Goal: Task Accomplishment & Management: Manage account settings

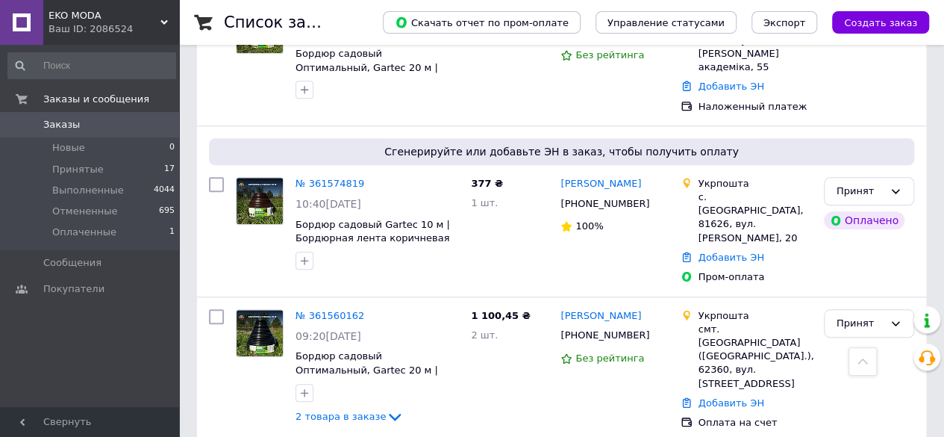
scroll to position [597, 0]
click at [654, 200] on icon at bounding box center [658, 204] width 9 height 9
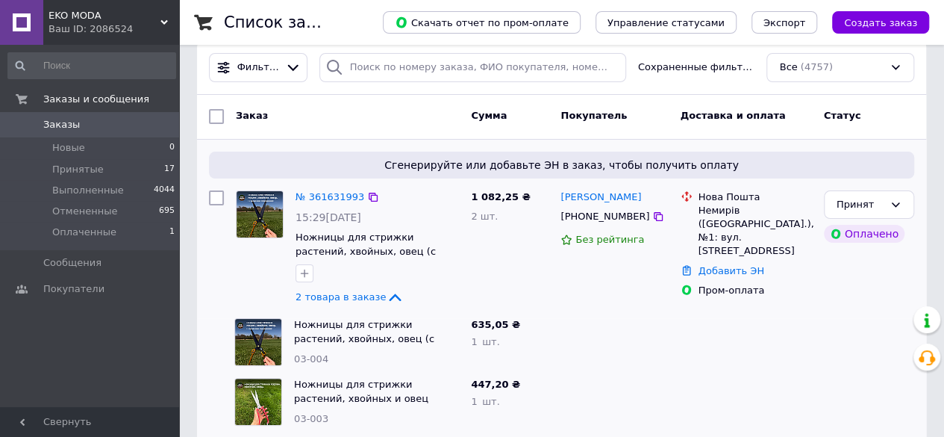
scroll to position [0, 0]
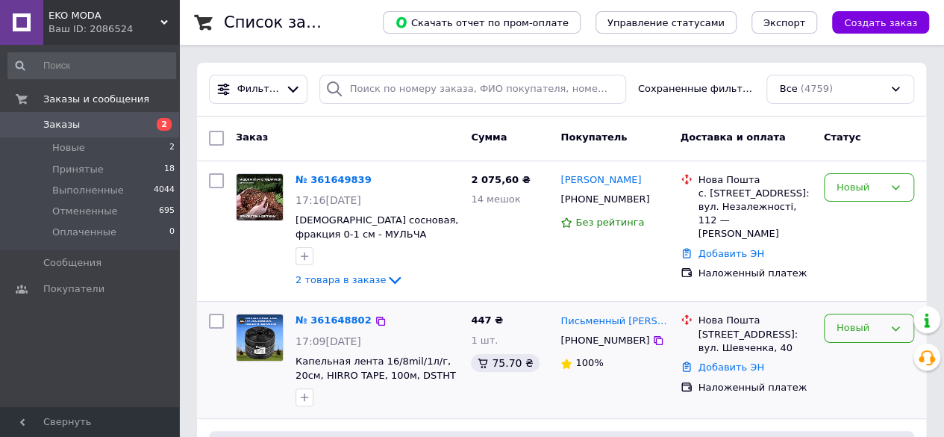
click at [870, 317] on div "Новый" at bounding box center [869, 327] width 90 height 29
click at [845, 356] on li "Принят" at bounding box center [869, 360] width 89 height 28
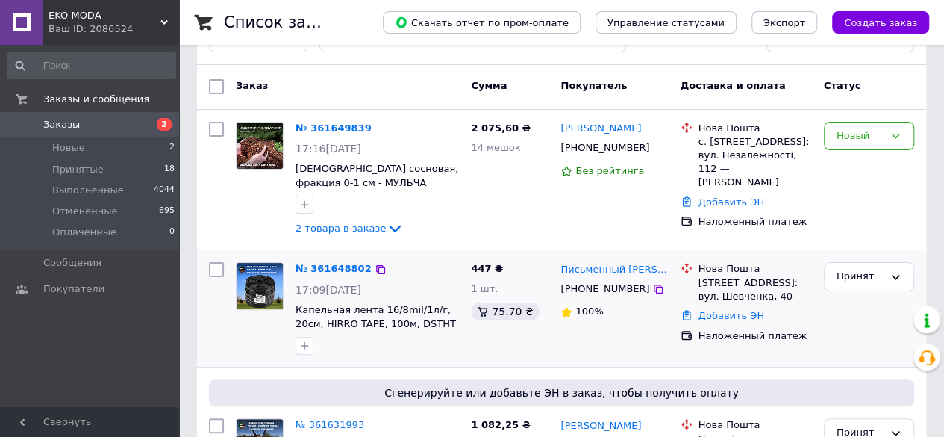
scroll to position [75, 0]
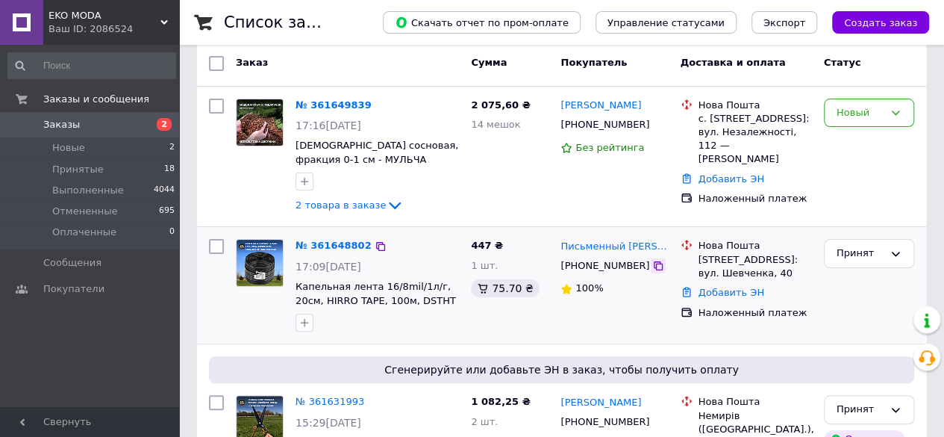
click at [652, 264] on icon at bounding box center [658, 266] width 12 height 12
click at [873, 105] on div "Новый" at bounding box center [860, 113] width 47 height 16
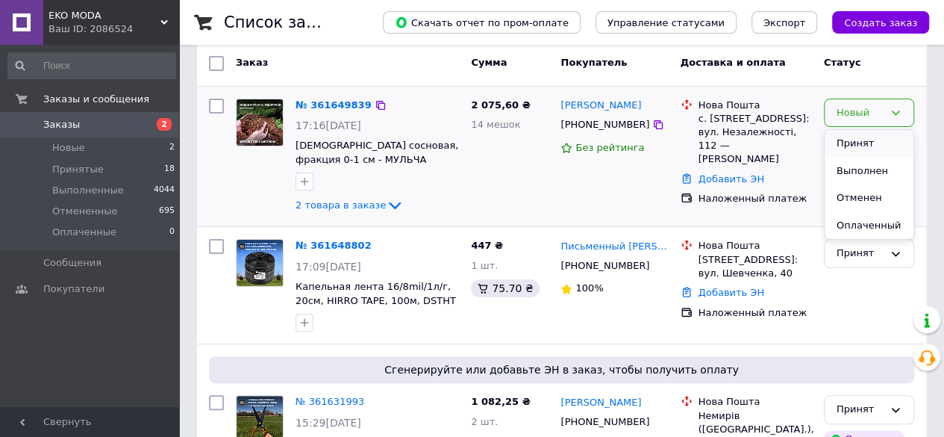
click at [848, 149] on li "Принят" at bounding box center [869, 144] width 89 height 28
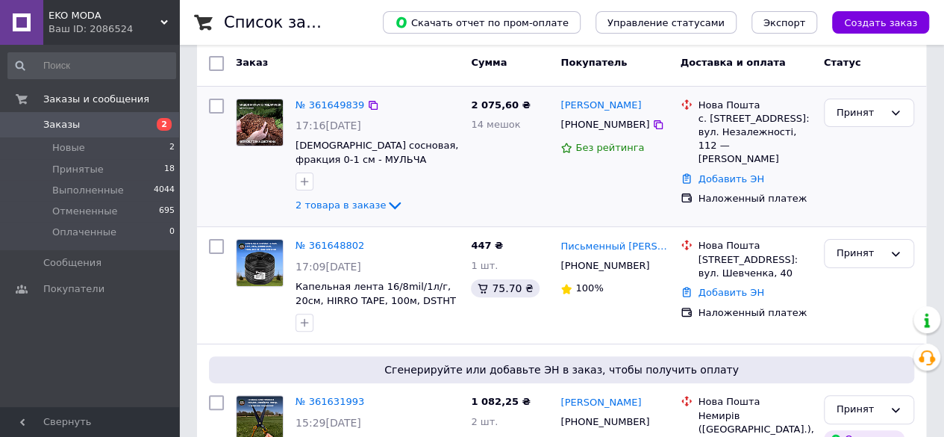
click at [389, 207] on icon at bounding box center [395, 205] width 12 height 7
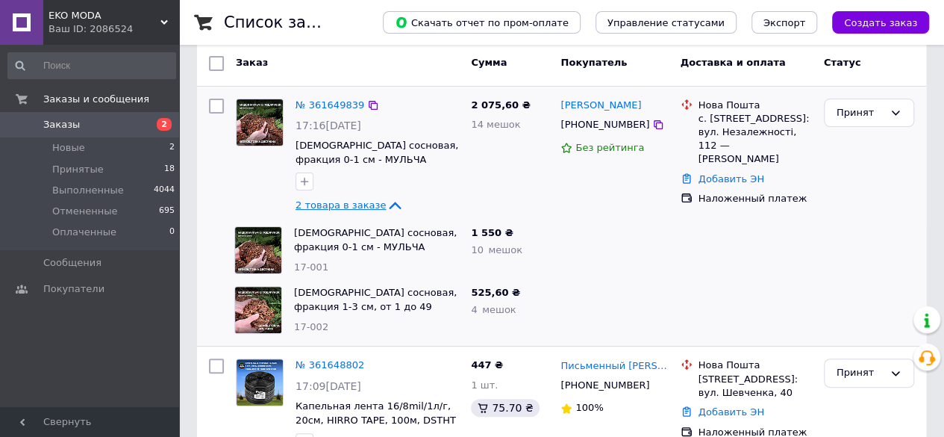
click at [390, 204] on icon at bounding box center [396, 205] width 12 height 7
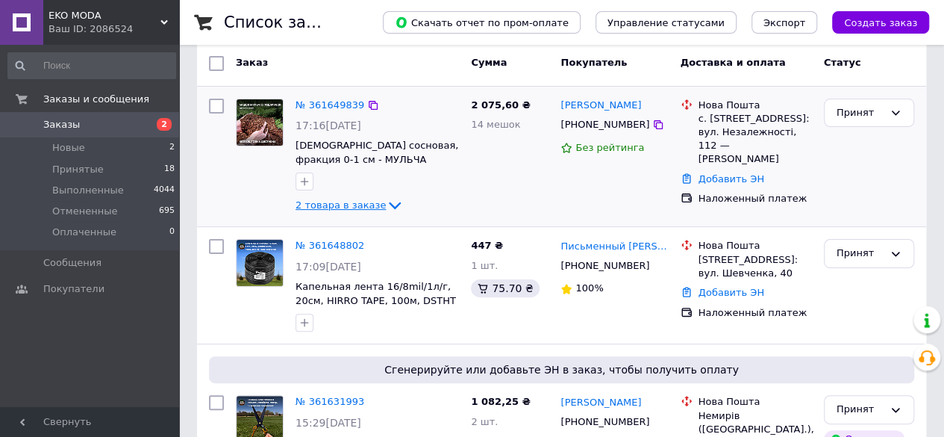
scroll to position [149, 0]
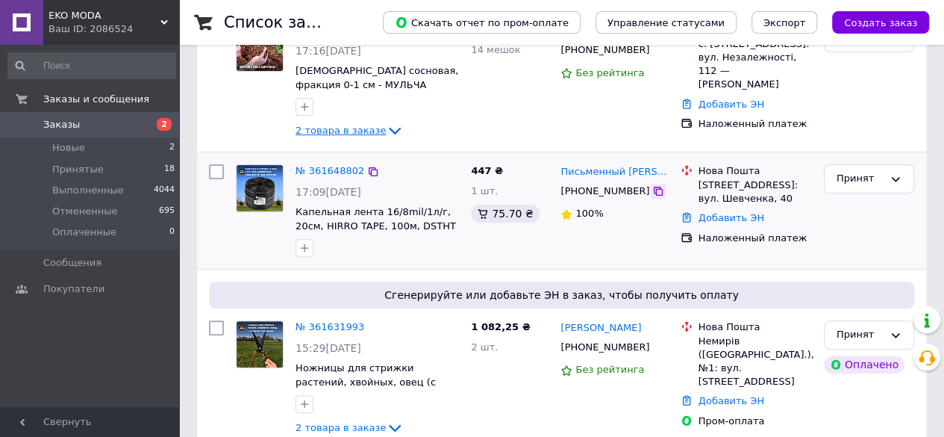
click at [654, 193] on icon at bounding box center [658, 191] width 9 height 9
drag, startPoint x: 555, startPoint y: 171, endPoint x: 661, endPoint y: 174, distance: 106.8
click at [661, 174] on div "Письменный Евгений +380958574259 100%" at bounding box center [614, 210] width 119 height 104
copy link "Письменный Евгений"
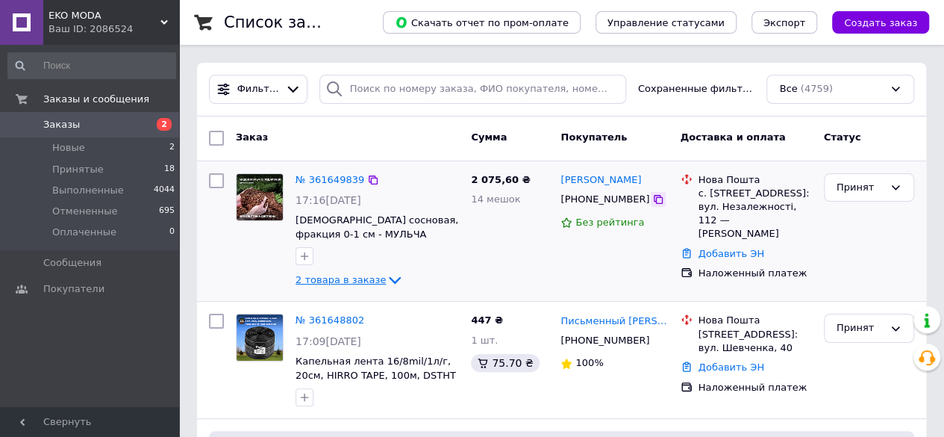
click at [652, 199] on icon at bounding box center [658, 199] width 12 height 12
drag, startPoint x: 557, startPoint y: 178, endPoint x: 649, endPoint y: 180, distance: 91.8
click at [649, 180] on div "Світлана Гаркуша +380681465929 Без рейтинга" at bounding box center [614, 231] width 119 height 128
copy link "Світлана Гаркуша"
click at [389, 278] on icon at bounding box center [395, 280] width 12 height 7
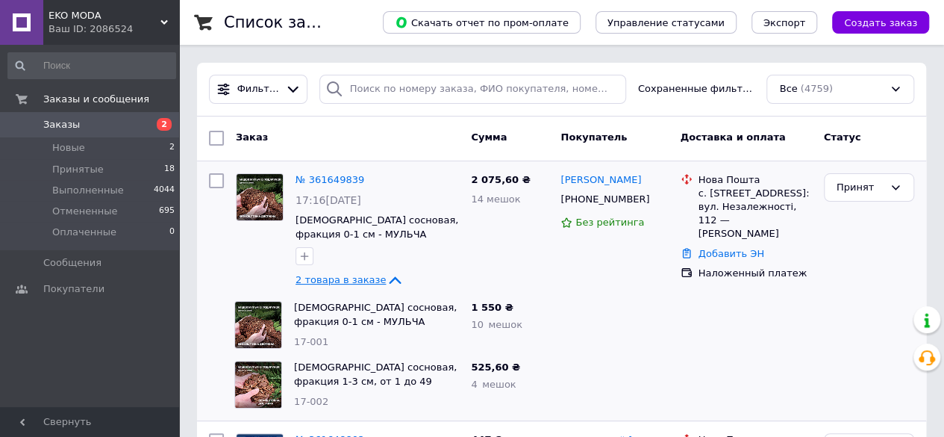
click at [652, 197] on icon at bounding box center [658, 199] width 12 height 12
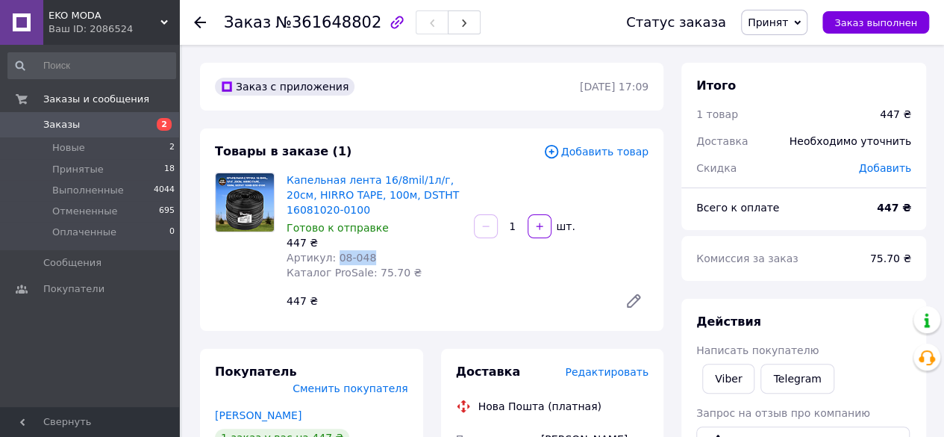
drag, startPoint x: 330, startPoint y: 257, endPoint x: 365, endPoint y: 257, distance: 35.1
click at [365, 257] on div "Артикул: 08-048" at bounding box center [374, 257] width 175 height 15
copy span "08-048"
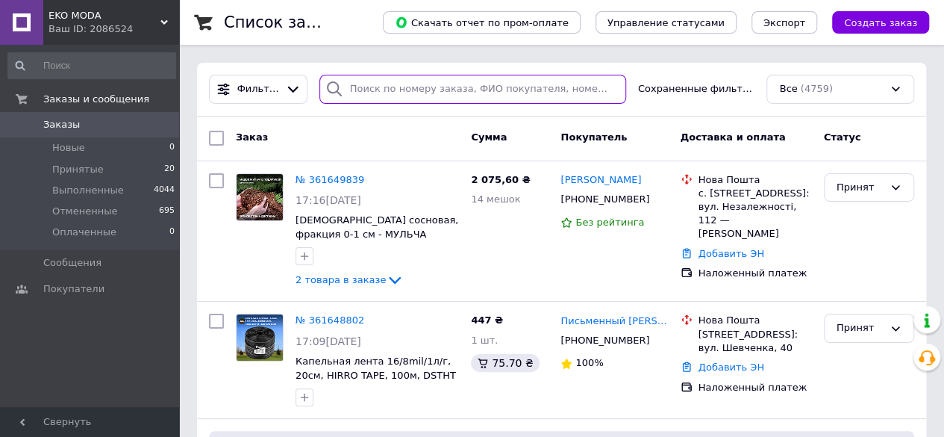
click at [372, 99] on input "search" at bounding box center [472, 89] width 307 height 29
paste input "+380958761854"
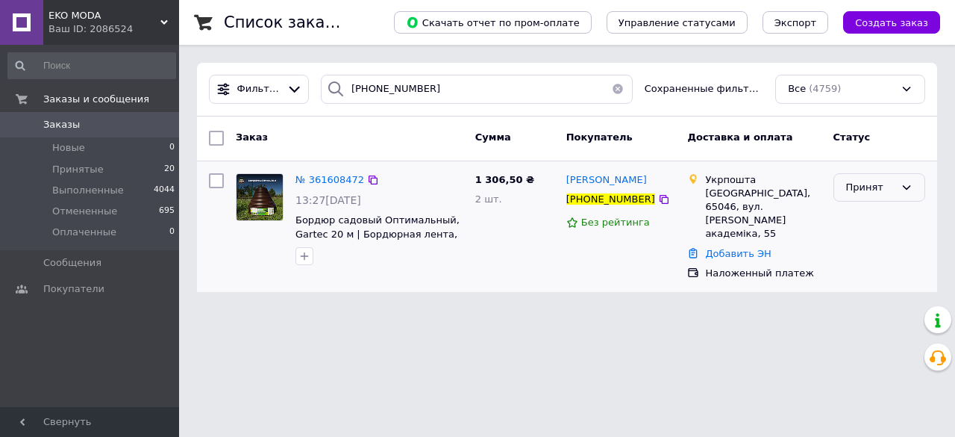
click at [867, 183] on div "Принят" at bounding box center [870, 188] width 49 height 16
click at [854, 214] on li "Выполнен" at bounding box center [879, 218] width 90 height 28
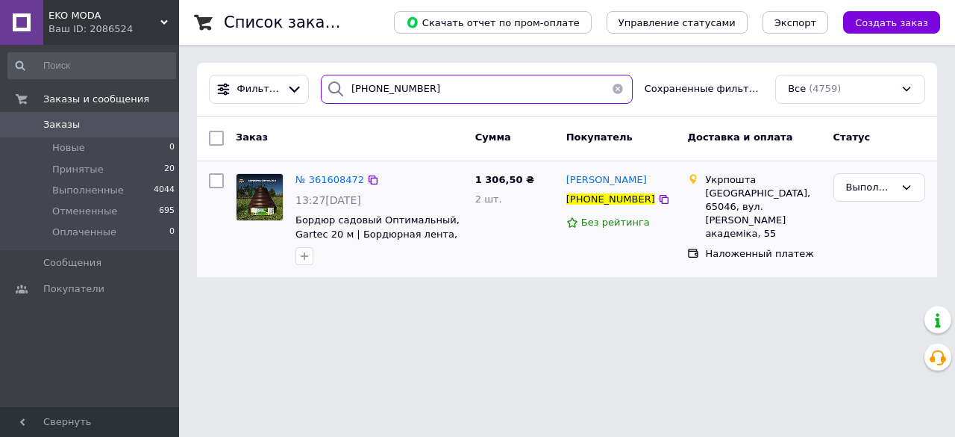
drag, startPoint x: 443, startPoint y: 93, endPoint x: 336, endPoint y: 93, distance: 106.7
click at [336, 93] on div "+380958761854" at bounding box center [477, 89] width 312 height 29
paste input "71930531"
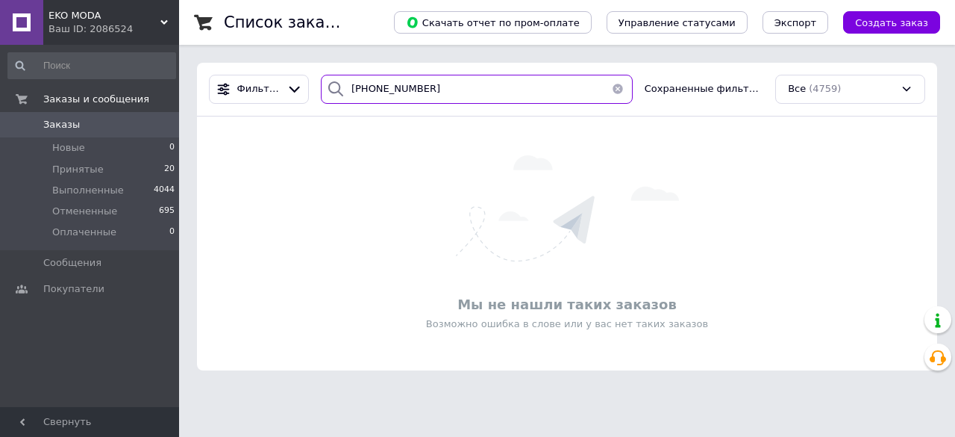
drag, startPoint x: 441, startPoint y: 94, endPoint x: 304, endPoint y: 87, distance: 136.7
click at [304, 87] on div "Фильтры +380971930531 Сохраненные фильтры: Все (4759)" at bounding box center [567, 89] width 728 height 29
paste input "686268395"
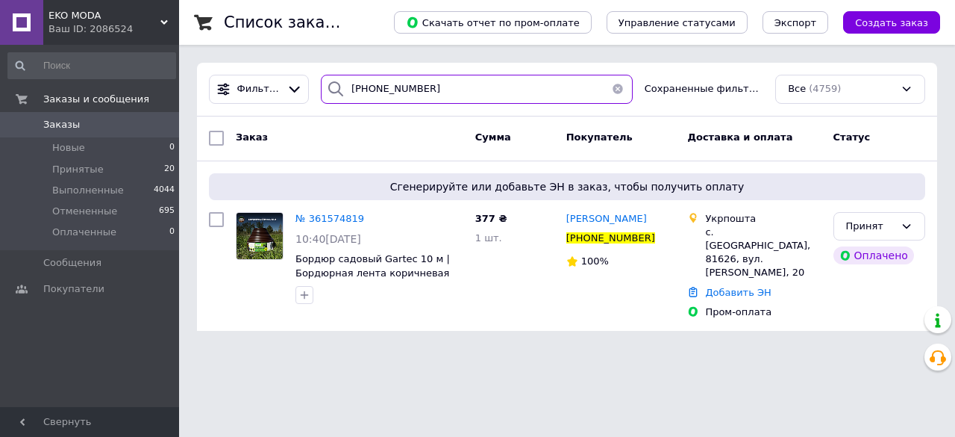
type input "[PHONE_NUMBER]"
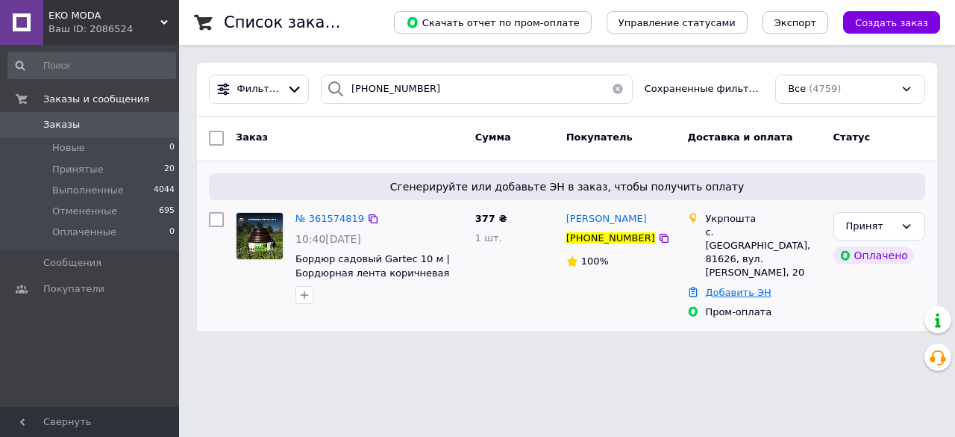
click at [719, 287] on link "Добавить ЭН" at bounding box center [738, 292] width 66 height 11
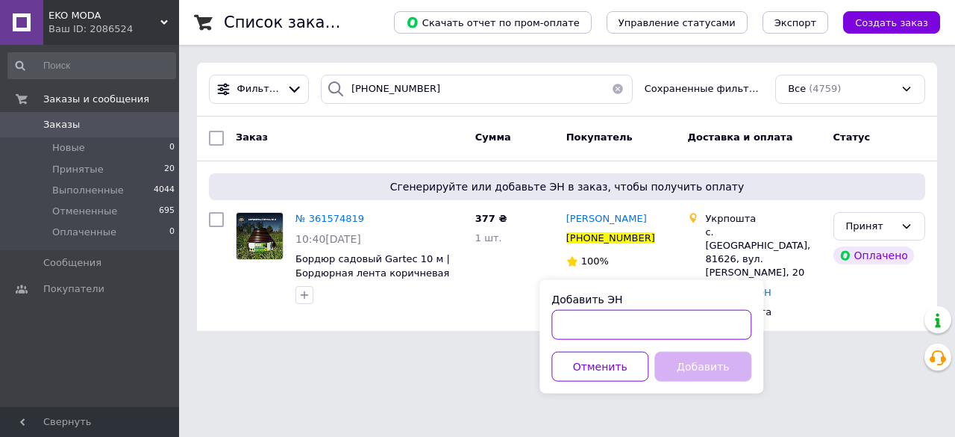
click at [602, 313] on input "Добавить ЭН" at bounding box center [652, 325] width 200 height 30
paste input "0503772593386"
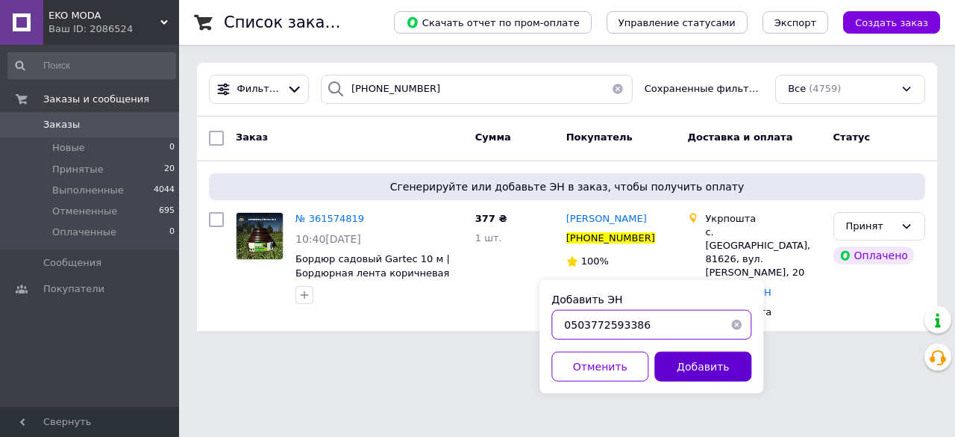
type input "0503772593386"
click at [699, 360] on button "Добавить" at bounding box center [703, 367] width 97 height 30
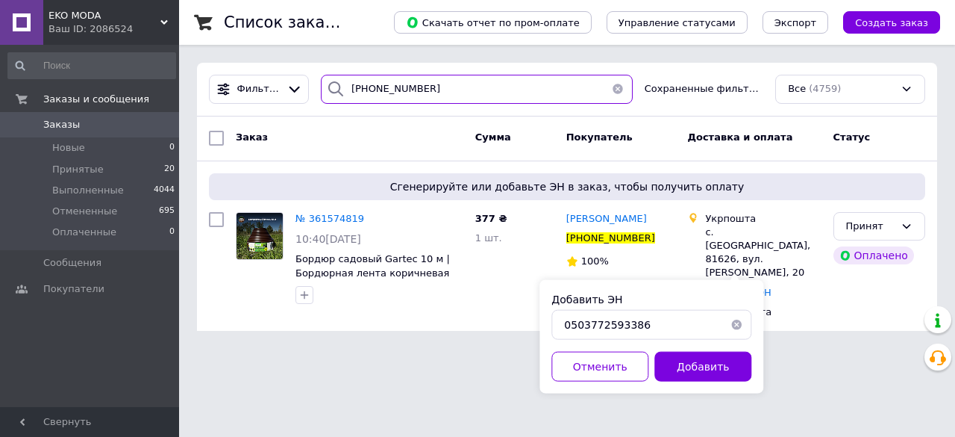
drag, startPoint x: 442, startPoint y: 83, endPoint x: 342, endPoint y: 86, distance: 100.0
click at [342, 86] on div "[PHONE_NUMBER]" at bounding box center [477, 89] width 312 height 29
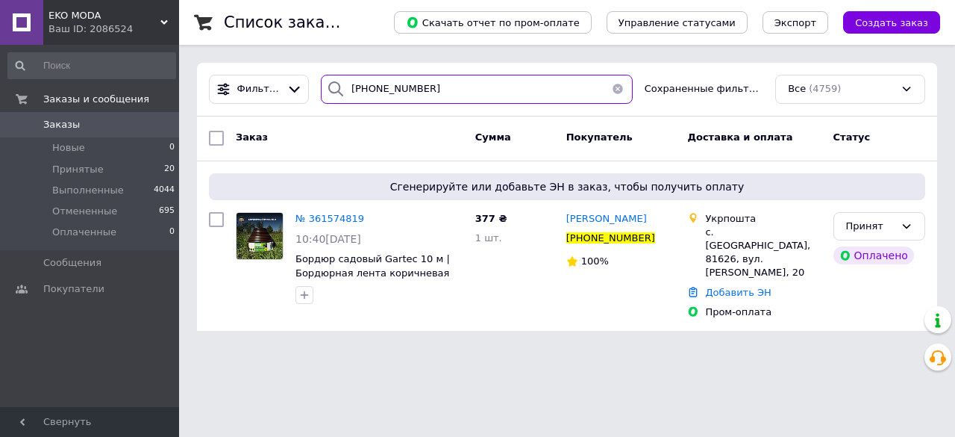
paste input "975599180"
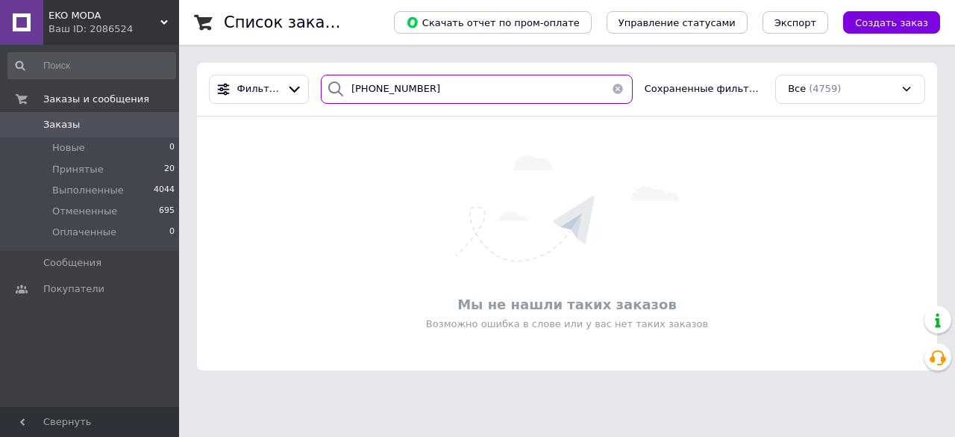
drag, startPoint x: 437, startPoint y: 93, endPoint x: 312, endPoint y: 89, distance: 125.4
click at [315, 89] on div "+380975599180" at bounding box center [477, 89] width 324 height 29
paste input "9144221"
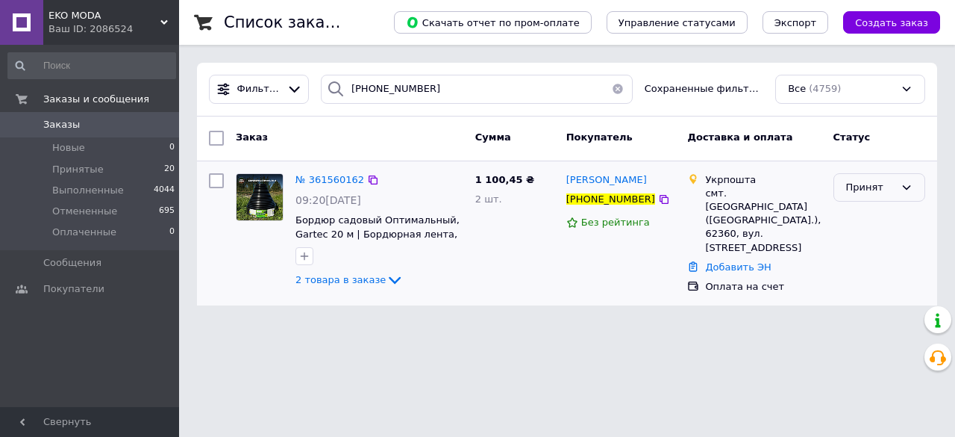
click at [857, 182] on div "Принят" at bounding box center [870, 188] width 49 height 16
click at [849, 214] on li "Выполнен" at bounding box center [879, 218] width 90 height 28
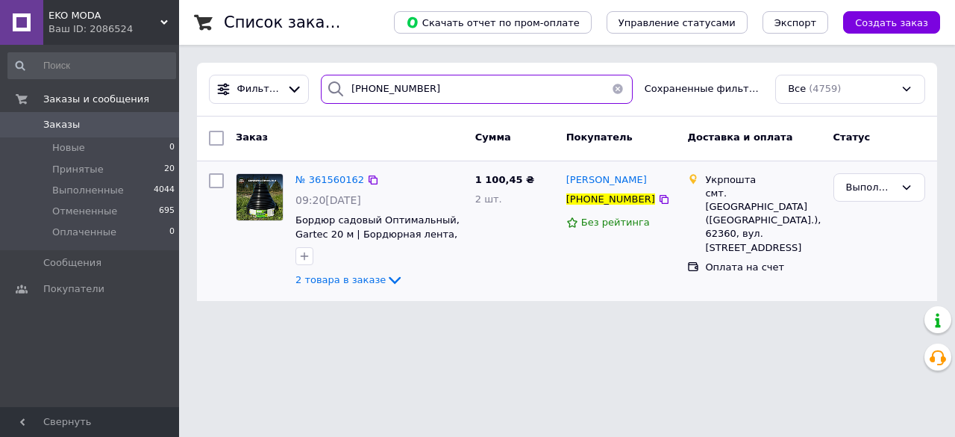
drag, startPoint x: 449, startPoint y: 96, endPoint x: 343, endPoint y: 80, distance: 107.1
click at [343, 80] on div "[PHONE_NUMBER]" at bounding box center [477, 89] width 312 height 29
paste input "680611038"
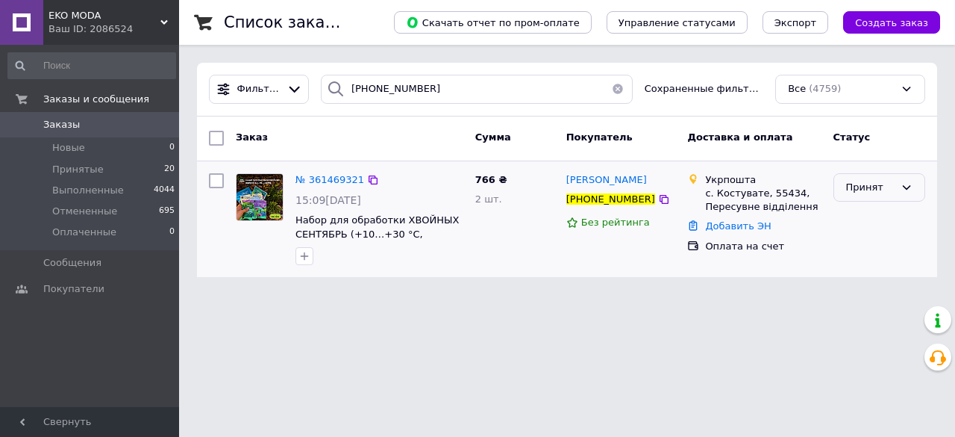
click at [866, 193] on div "Принят" at bounding box center [870, 188] width 49 height 16
click at [862, 220] on li "Выполнен" at bounding box center [879, 218] width 90 height 28
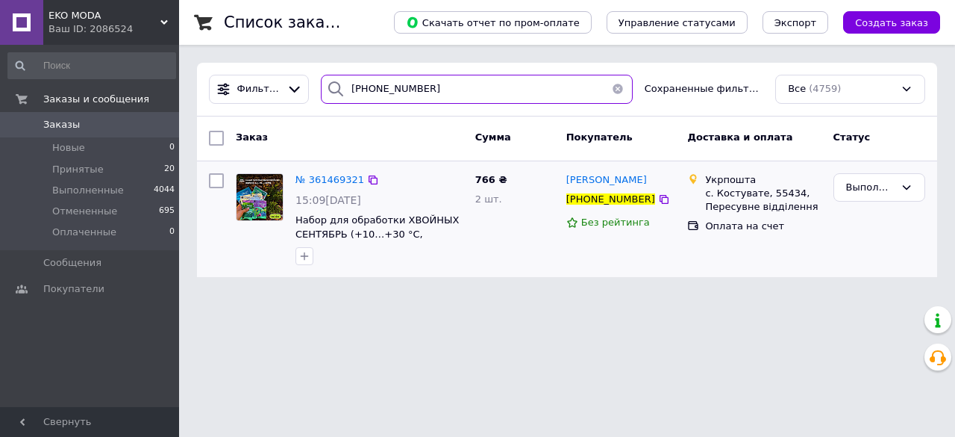
drag, startPoint x: 438, startPoint y: 86, endPoint x: 340, endPoint y: 85, distance: 98.5
click at [340, 85] on div "[PHONE_NUMBER]" at bounding box center [477, 89] width 312 height 29
paste input "980099427"
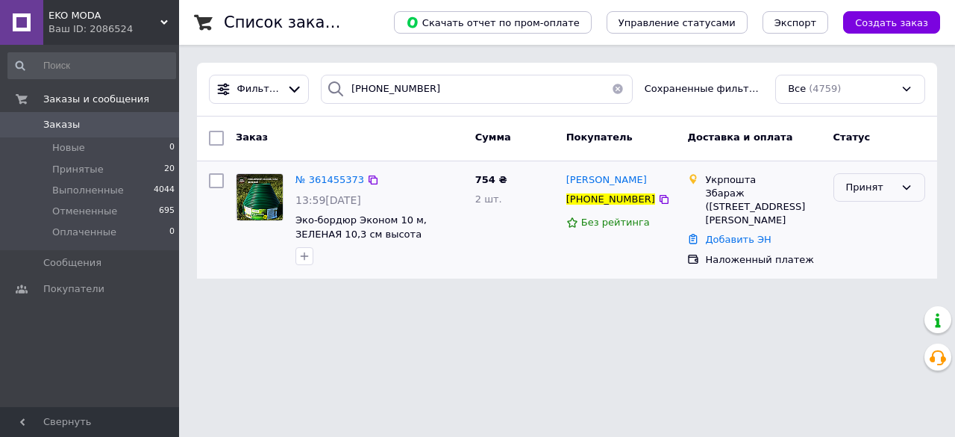
click at [867, 193] on div "Принят" at bounding box center [870, 188] width 49 height 16
click at [863, 216] on li "Выполнен" at bounding box center [879, 218] width 90 height 28
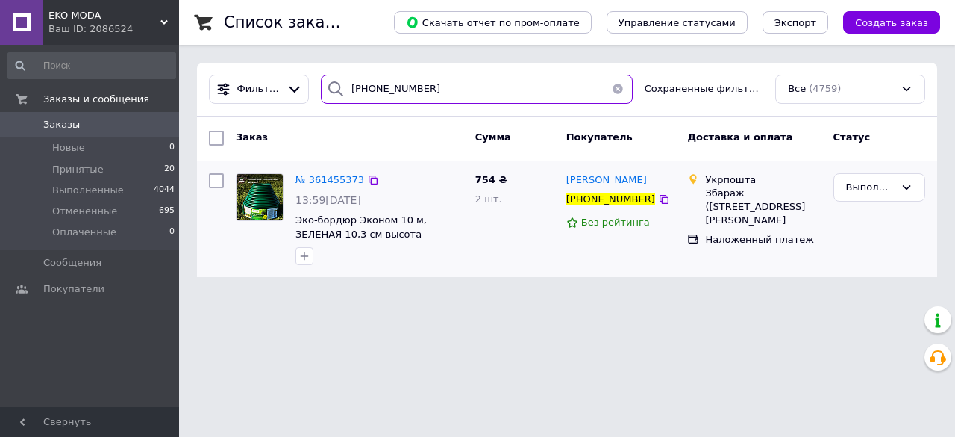
drag, startPoint x: 432, startPoint y: 92, endPoint x: 343, endPoint y: 90, distance: 89.6
click at [343, 90] on div "[PHONE_NUMBER]" at bounding box center [477, 89] width 312 height 29
paste input "380666262919"
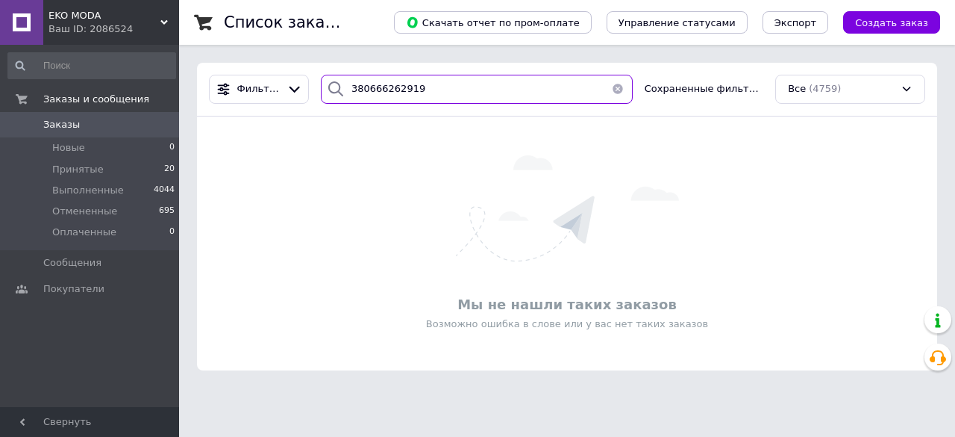
drag, startPoint x: 425, startPoint y: 98, endPoint x: 325, endPoint y: 101, distance: 100.1
click at [325, 101] on div "380666262919" at bounding box center [477, 89] width 312 height 29
paste input "+"
drag, startPoint x: 440, startPoint y: 89, endPoint x: 324, endPoint y: 87, distance: 116.4
click at [324, 87] on div "+380666262919" at bounding box center [477, 89] width 312 height 29
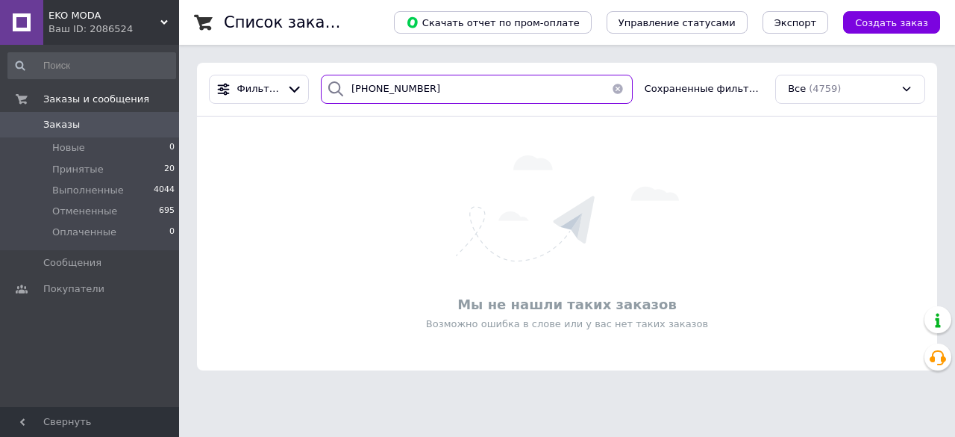
paste input "8217562"
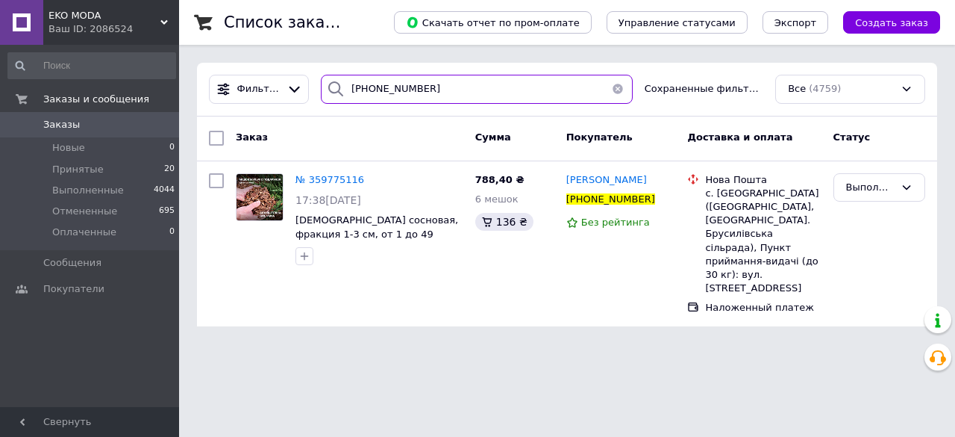
drag, startPoint x: 439, startPoint y: 93, endPoint x: 340, endPoint y: 91, distance: 99.3
click at [340, 91] on div "+380682175629" at bounding box center [477, 89] width 312 height 29
paste input "967911590"
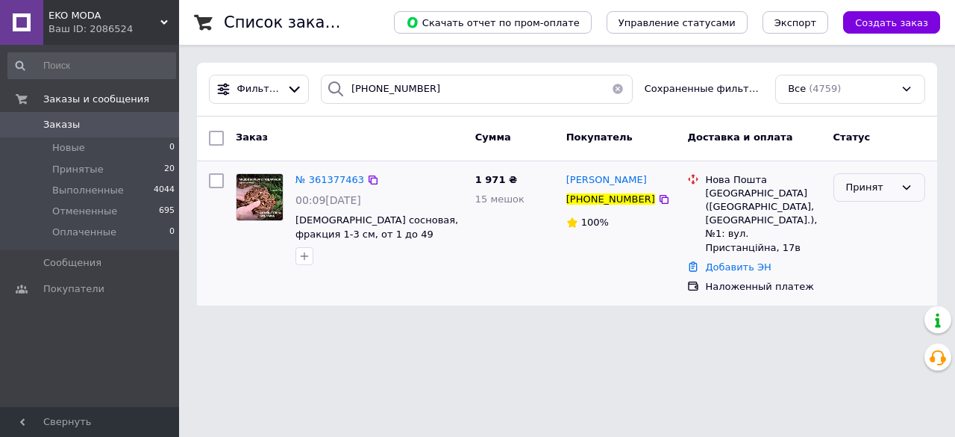
click at [867, 189] on div "Принят" at bounding box center [870, 188] width 49 height 16
click at [846, 217] on li "Выполнен" at bounding box center [879, 218] width 90 height 28
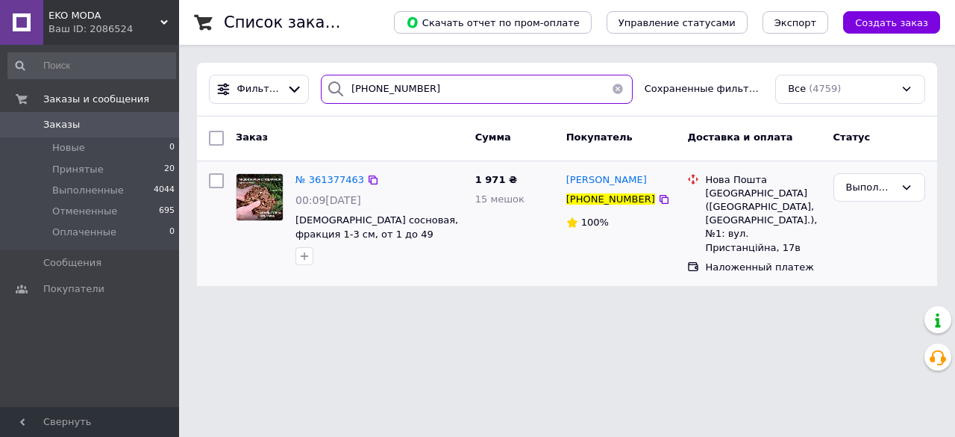
drag, startPoint x: 454, startPoint y: 88, endPoint x: 341, endPoint y: 87, distance: 112.7
click at [341, 87] on div "[PHONE_NUMBER]" at bounding box center [477, 89] width 312 height 29
paste input "55807856"
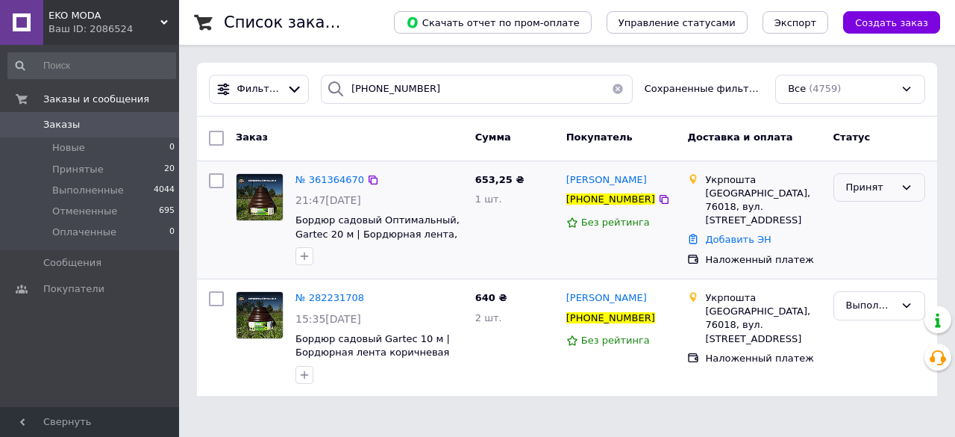
click at [857, 190] on div "Принят" at bounding box center [870, 188] width 49 height 16
click at [857, 213] on li "Выполнен" at bounding box center [879, 218] width 90 height 28
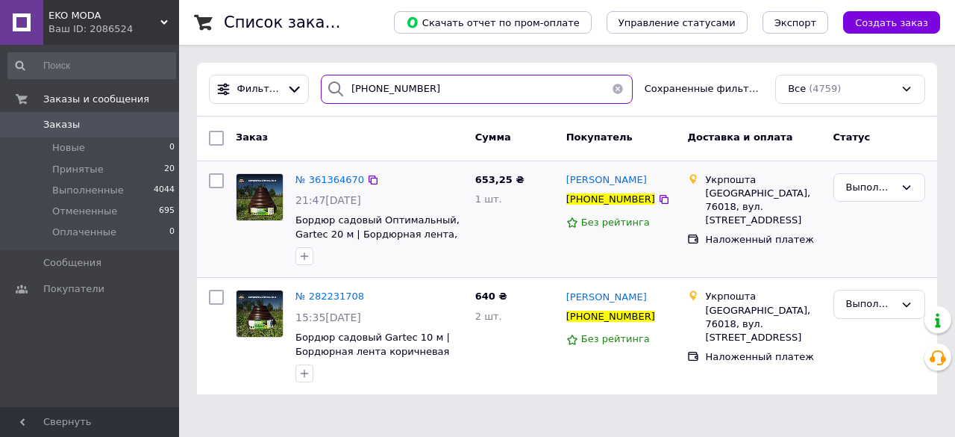
drag, startPoint x: 468, startPoint y: 89, endPoint x: 327, endPoint y: 81, distance: 141.3
click at [327, 81] on div "[PHONE_NUMBER]" at bounding box center [477, 89] width 312 height 29
paste input "679665793"
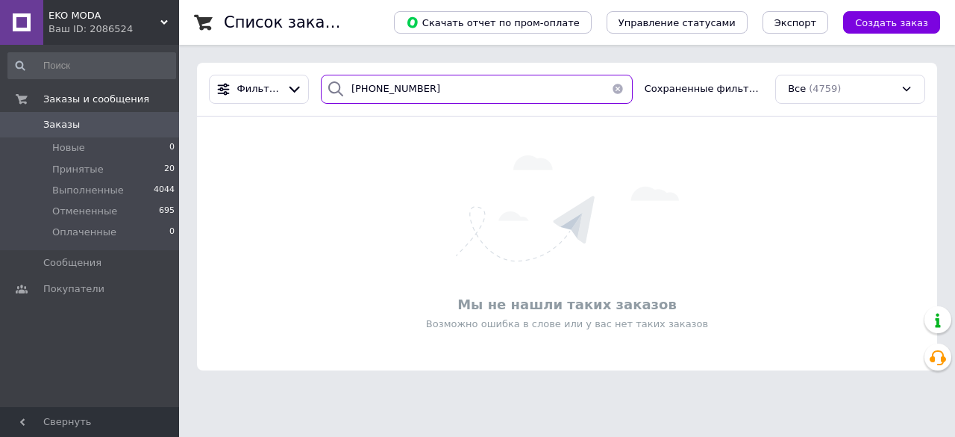
drag, startPoint x: 432, startPoint y: 83, endPoint x: 335, endPoint y: 96, distance: 97.8
click at [335, 96] on div "+380679665793" at bounding box center [477, 89] width 312 height 29
paste input "967823230"
drag, startPoint x: 428, startPoint y: 84, endPoint x: 337, endPoint y: 90, distance: 90.5
click at [337, 90] on div "+380967823230" at bounding box center [477, 89] width 312 height 29
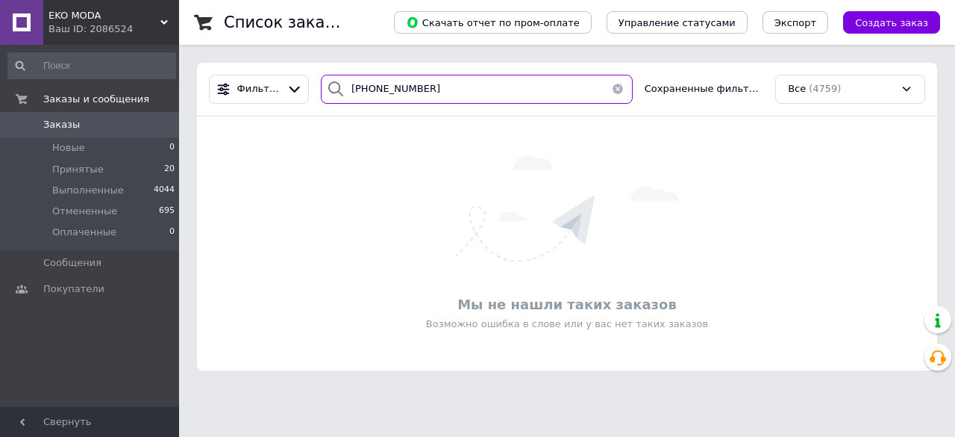
paste input "81317006"
drag, startPoint x: 420, startPoint y: 93, endPoint x: 336, endPoint y: 84, distance: 84.8
click at [336, 84] on div "+380981317006" at bounding box center [477, 89] width 312 height 29
paste input "669862405"
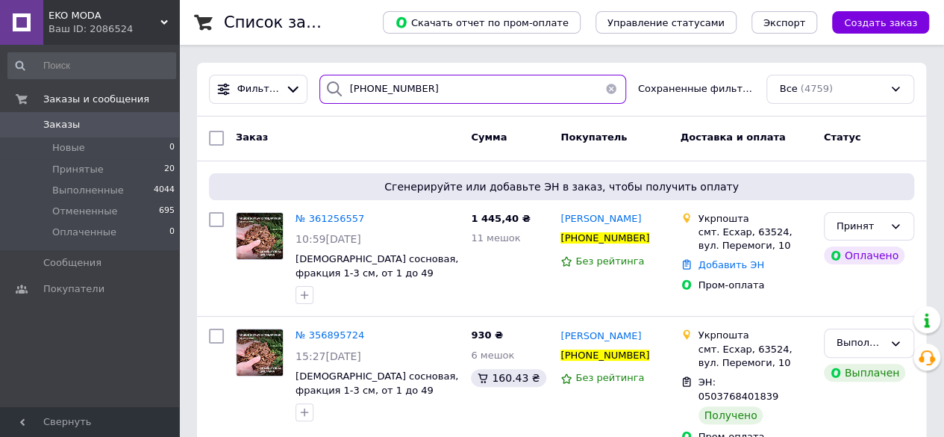
type input "[PHONE_NUMBER]"
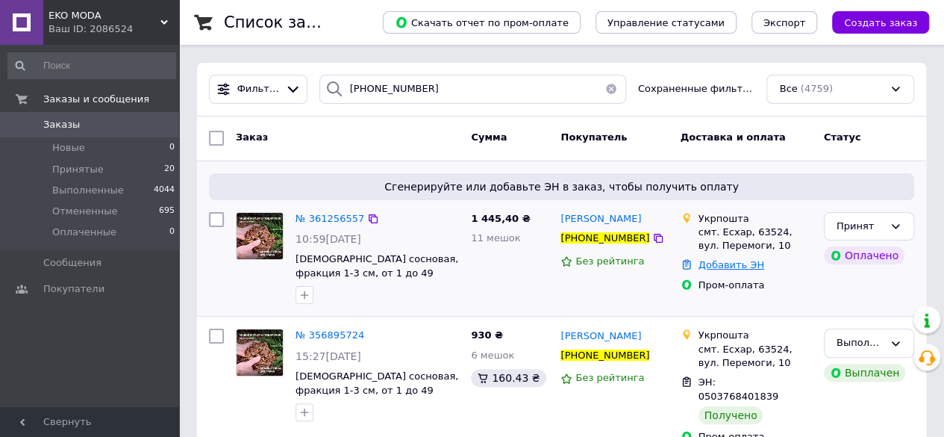
click at [733, 263] on link "Добавить ЭН" at bounding box center [732, 264] width 66 height 11
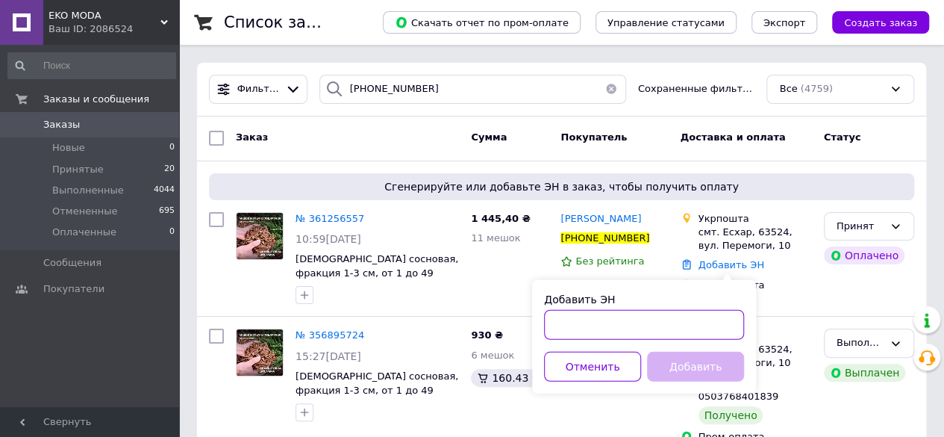
click at [625, 328] on input "Добавить ЭН" at bounding box center [644, 325] width 200 height 30
paste input "0503772561735"
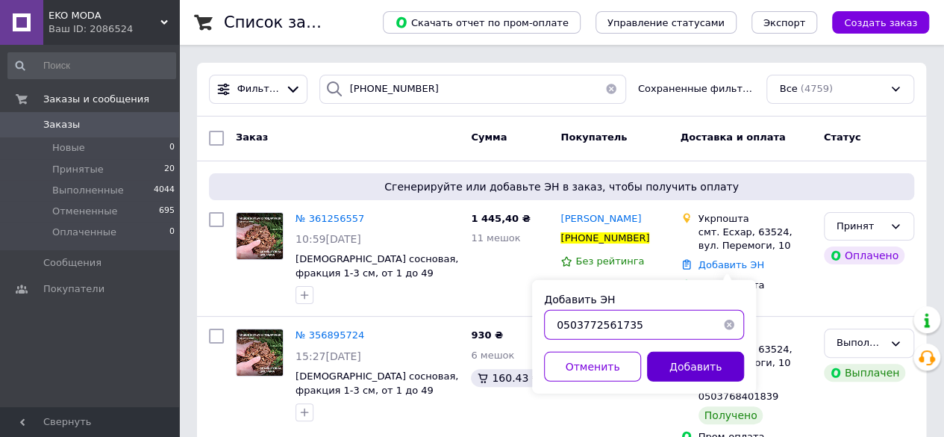
type input "0503772561735"
click at [691, 366] on button "Добавить" at bounding box center [695, 367] width 97 height 30
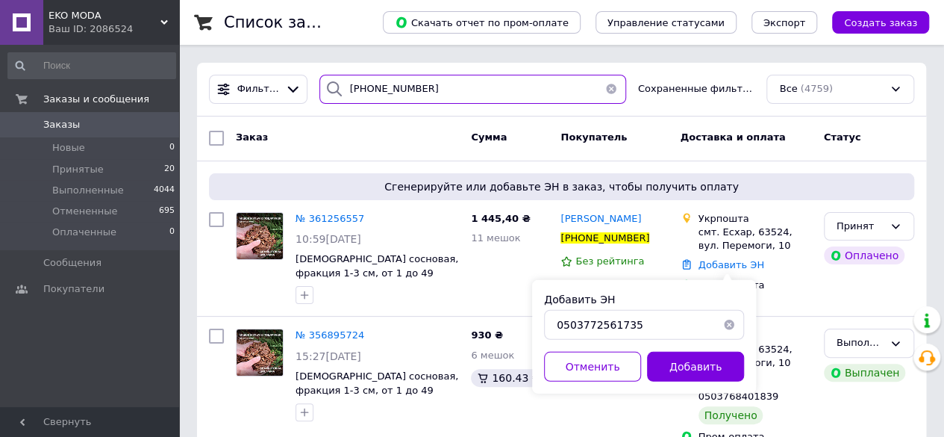
drag, startPoint x: 454, startPoint y: 90, endPoint x: 347, endPoint y: 93, distance: 106.8
click at [347, 93] on input "[PHONE_NUMBER]" at bounding box center [472, 89] width 307 height 29
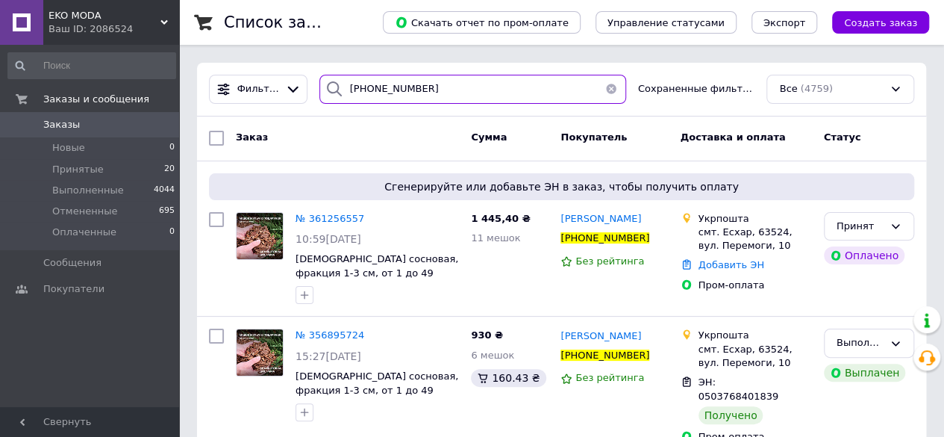
paste input "84539346"
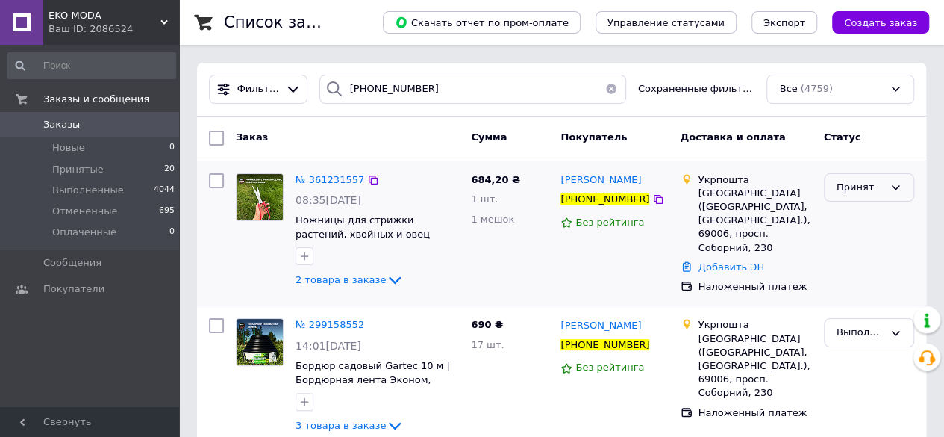
click at [851, 189] on div "Принят" at bounding box center [860, 188] width 47 height 16
click at [850, 213] on li "Выполнен" at bounding box center [869, 218] width 89 height 28
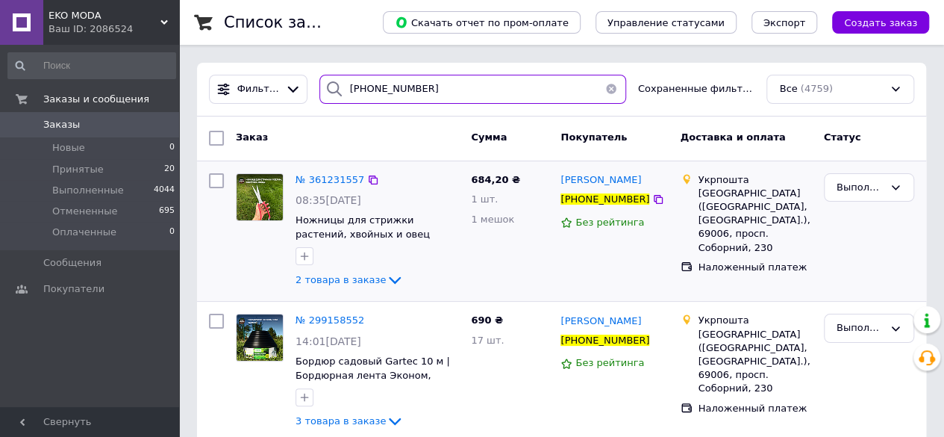
drag, startPoint x: 419, startPoint y: 92, endPoint x: 336, endPoint y: 85, distance: 83.1
click at [336, 85] on div "[PHONE_NUMBER]" at bounding box center [472, 89] width 307 height 29
paste input "961077075"
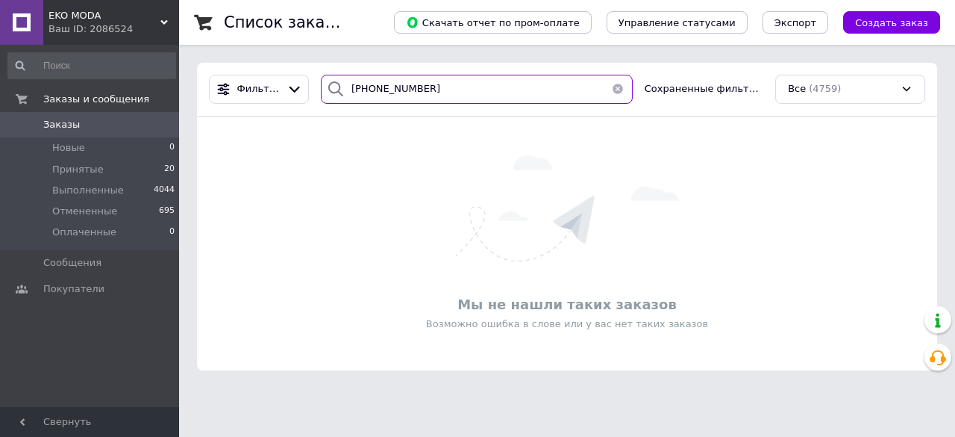
drag, startPoint x: 450, startPoint y: 91, endPoint x: 330, endPoint y: 90, distance: 120.2
click at [330, 90] on div "+380961077075" at bounding box center [477, 89] width 312 height 29
drag, startPoint x: 459, startPoint y: 84, endPoint x: 345, endPoint y: 86, distance: 114.2
click at [345, 86] on div "+380961077075" at bounding box center [477, 89] width 312 height 29
paste input "675919306"
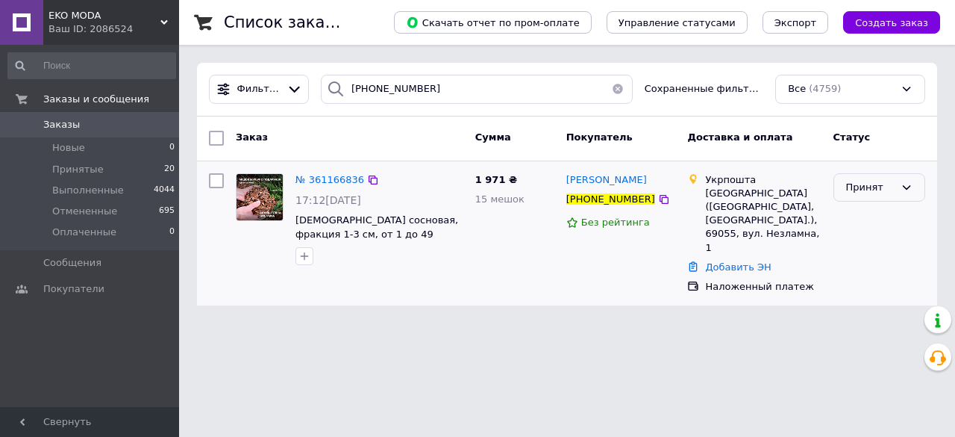
click at [863, 188] on div "Принят" at bounding box center [870, 188] width 49 height 16
click at [855, 219] on li "Выполнен" at bounding box center [879, 218] width 90 height 28
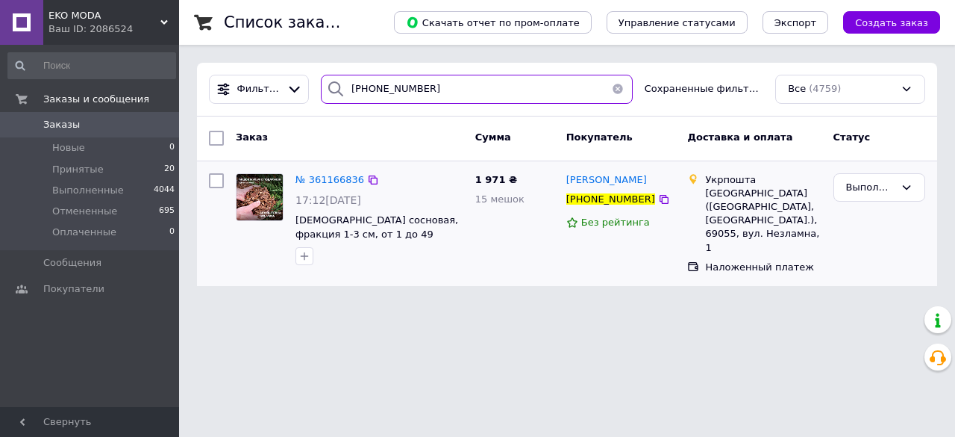
drag, startPoint x: 428, startPoint y: 88, endPoint x: 337, endPoint y: 96, distance: 91.4
click at [337, 96] on div "[PHONE_NUMBER]" at bounding box center [477, 89] width 312 height 29
paste input "61351082"
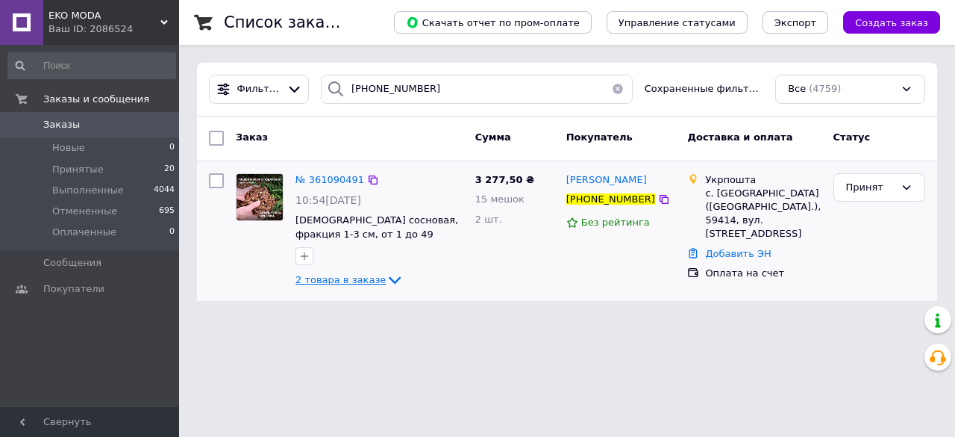
click at [389, 280] on icon at bounding box center [395, 280] width 12 height 7
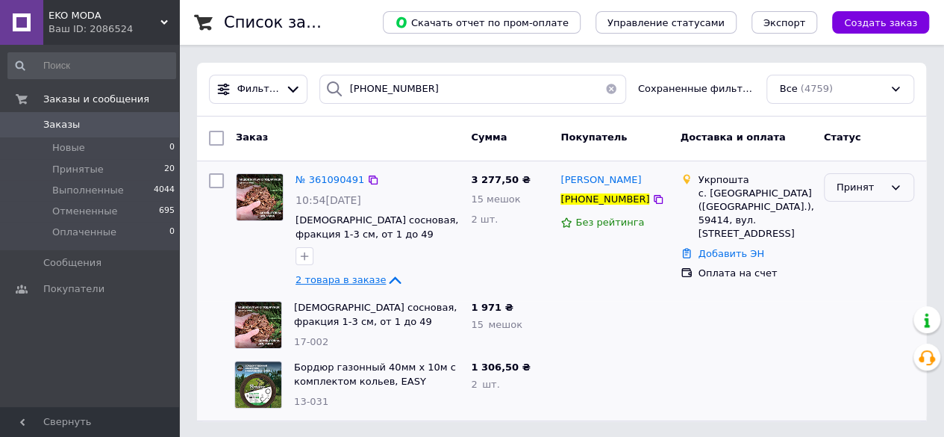
click at [852, 184] on div "Принят" at bounding box center [860, 188] width 47 height 16
click at [849, 215] on li "Выполнен" at bounding box center [869, 218] width 89 height 28
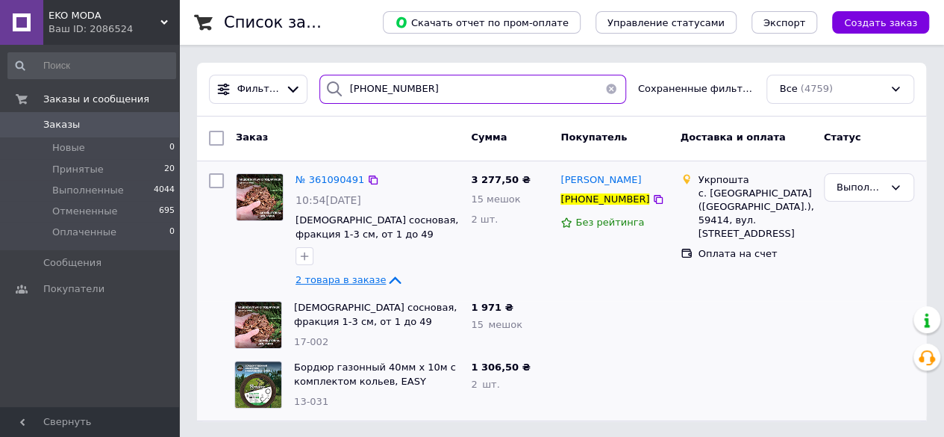
drag, startPoint x: 453, startPoint y: 87, endPoint x: 342, endPoint y: 94, distance: 111.4
click at [342, 94] on div "[PHONE_NUMBER]" at bounding box center [472, 89] width 307 height 29
paste input "72626433"
type input "[PHONE_NUMBER]"
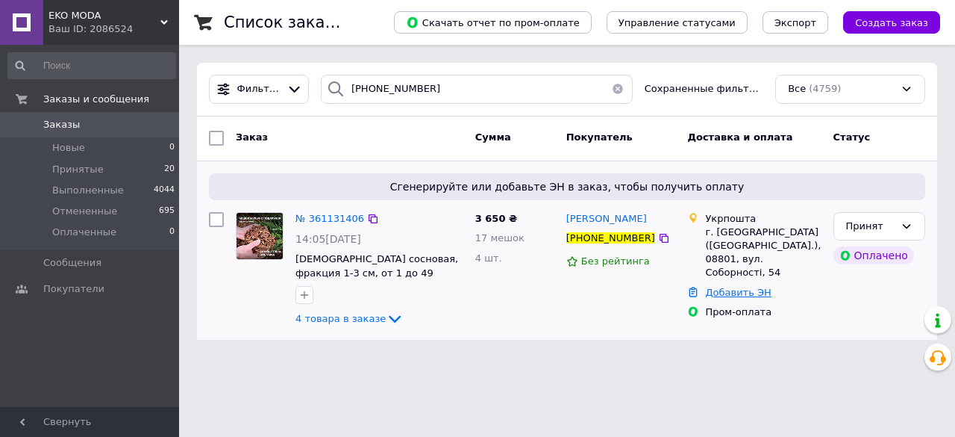
click at [739, 287] on link "Добавить ЭН" at bounding box center [738, 292] width 66 height 11
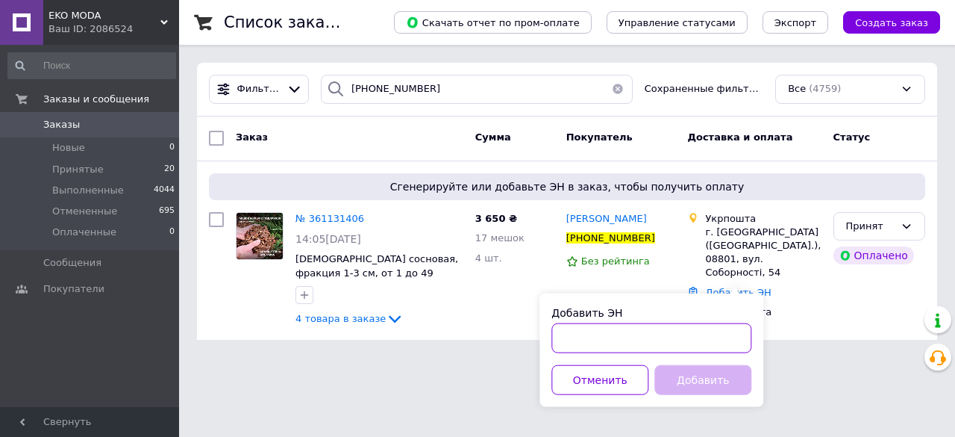
click at [582, 328] on input "Добавить ЭН" at bounding box center [652, 338] width 200 height 30
paste input "0503772560186"
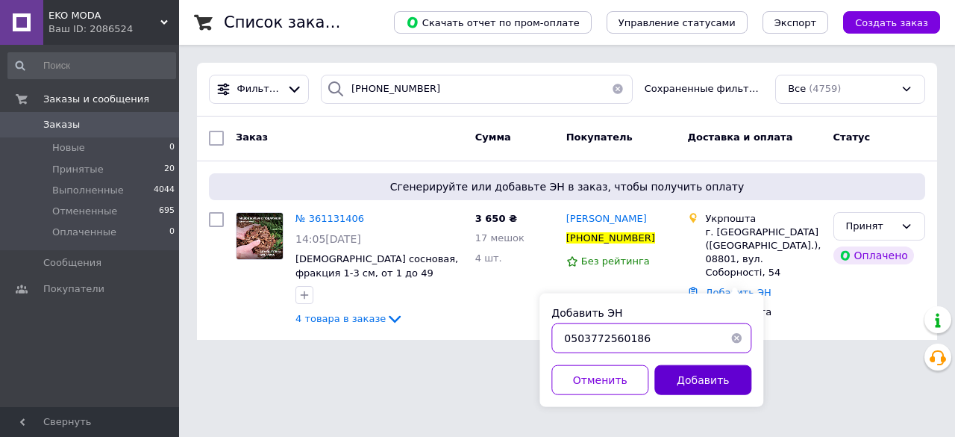
type input "0503772560186"
click at [683, 378] on button "Добавить" at bounding box center [703, 380] width 97 height 30
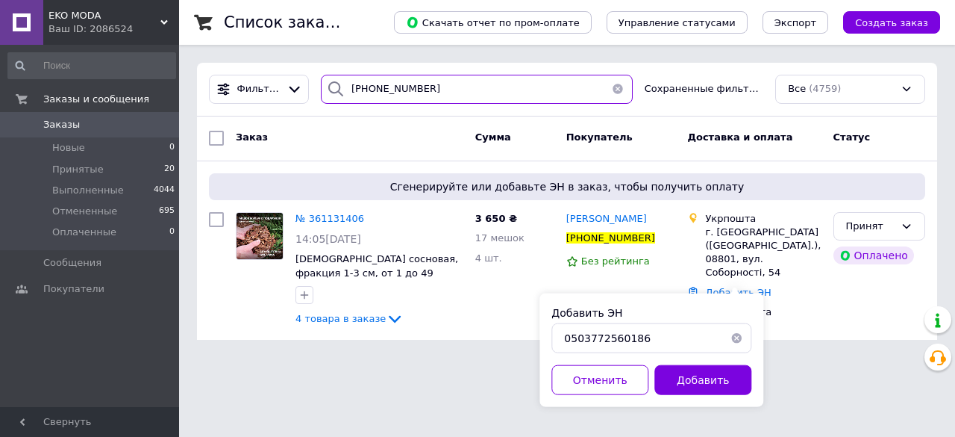
drag, startPoint x: 443, startPoint y: 96, endPoint x: 334, endPoint y: 92, distance: 109.8
click at [334, 92] on div "[PHONE_NUMBER]" at bounding box center [477, 89] width 312 height 29
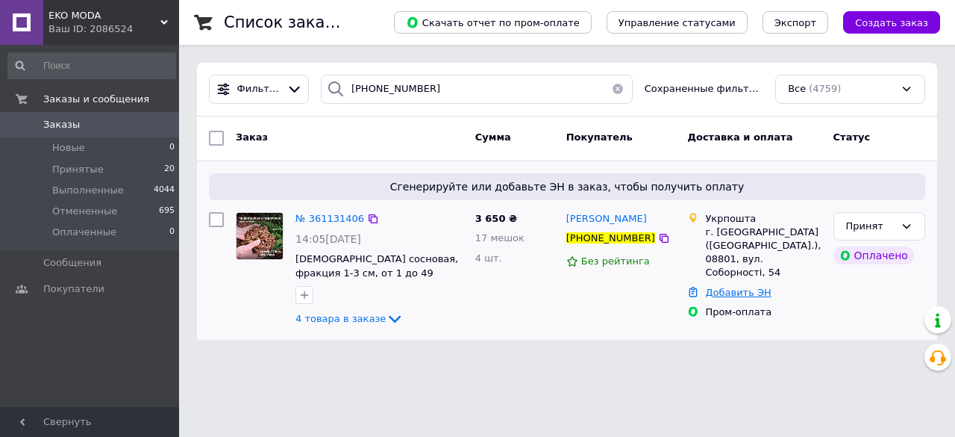
click at [758, 287] on link "Добавить ЭН" at bounding box center [738, 292] width 66 height 11
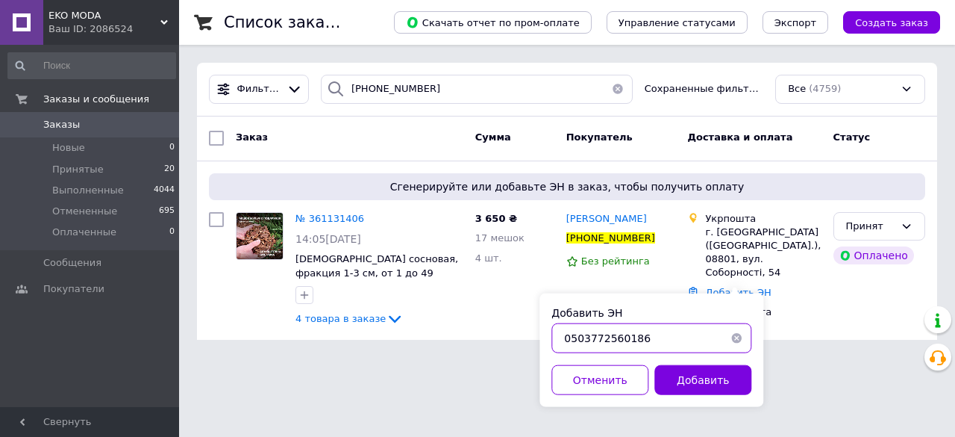
drag, startPoint x: 650, startPoint y: 338, endPoint x: 558, endPoint y: 341, distance: 91.8
click at [558, 341] on input "0503772560186" at bounding box center [652, 338] width 200 height 30
paste input "054"
type input "0503772560054"
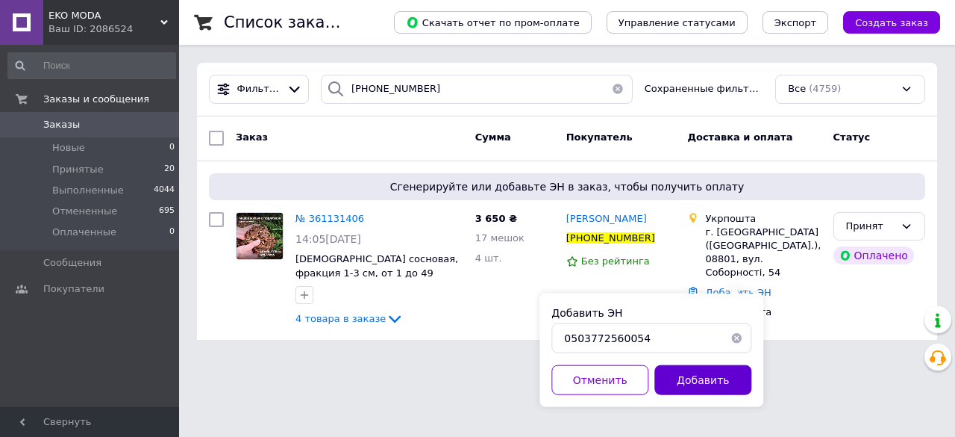
click at [691, 377] on button "Добавить" at bounding box center [703, 380] width 97 height 30
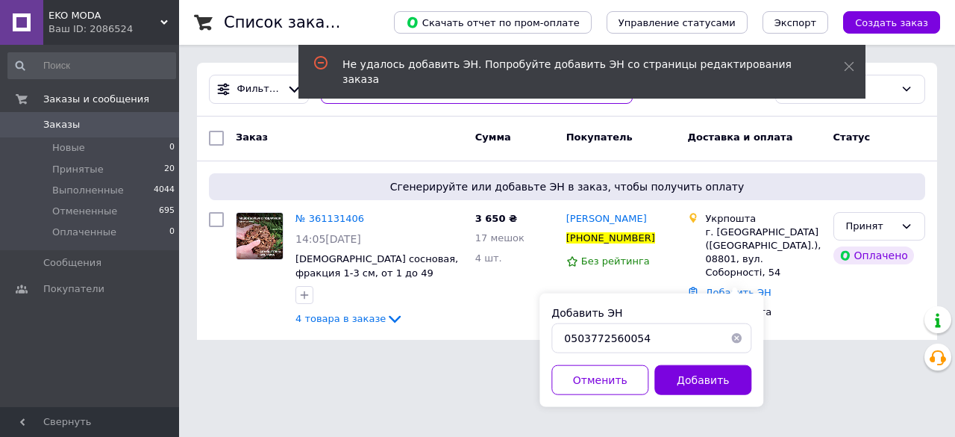
drag, startPoint x: 434, startPoint y: 91, endPoint x: 321, endPoint y: 80, distance: 113.2
click at [321, 80] on body "EKO MODA Ваш ID: 2086524 Сайт EKO MODA Кабинет покупателя Проверить состояние с…" at bounding box center [477, 178] width 955 height 357
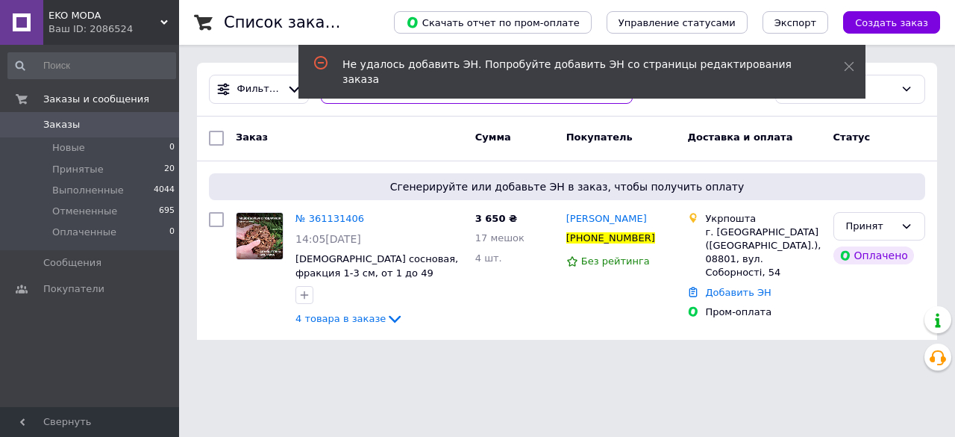
paste input "61351082"
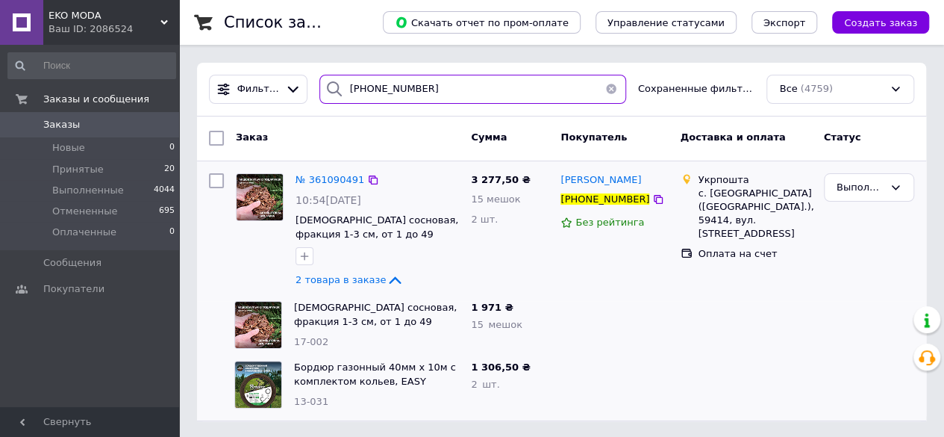
scroll to position [1, 0]
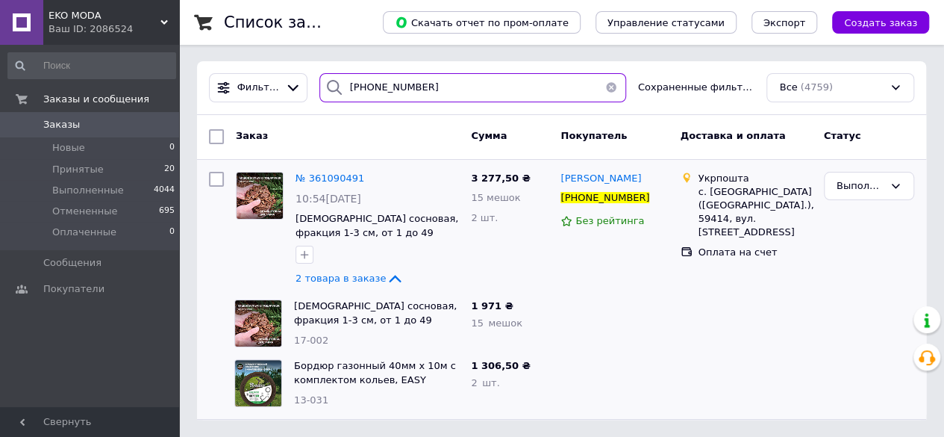
drag, startPoint x: 443, startPoint y: 92, endPoint x: 346, endPoint y: 90, distance: 97.0
click at [346, 90] on input "[PHONE_NUMBER]" at bounding box center [472, 87] width 307 height 29
paste input "502514666"
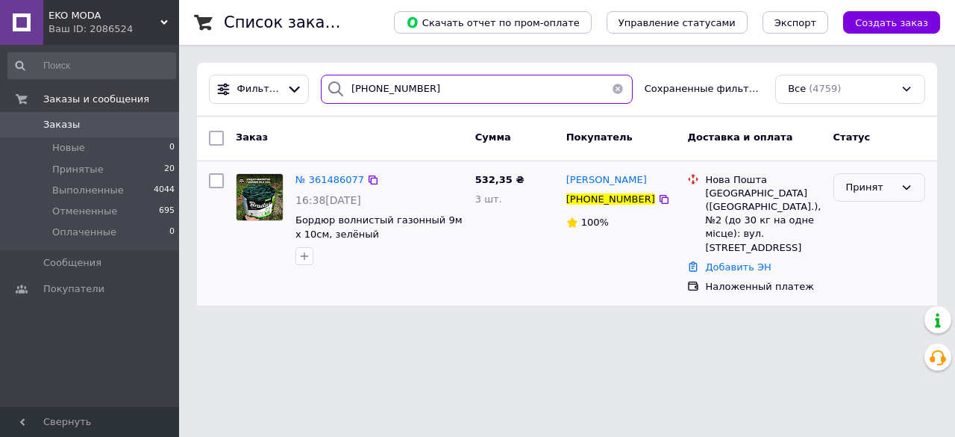
type input "[PHONE_NUMBER]"
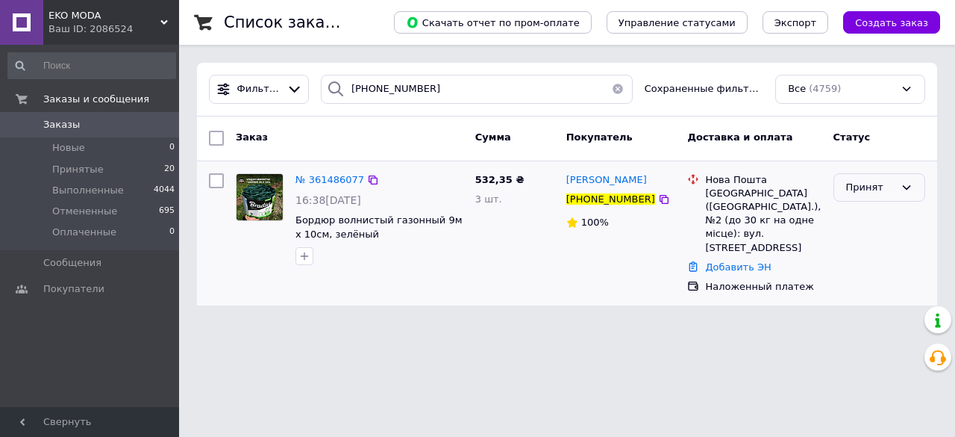
click at [855, 186] on div "Принят" at bounding box center [870, 188] width 49 height 16
click at [849, 212] on li "Выполнен" at bounding box center [879, 218] width 90 height 28
